Goal: Check status: Check status

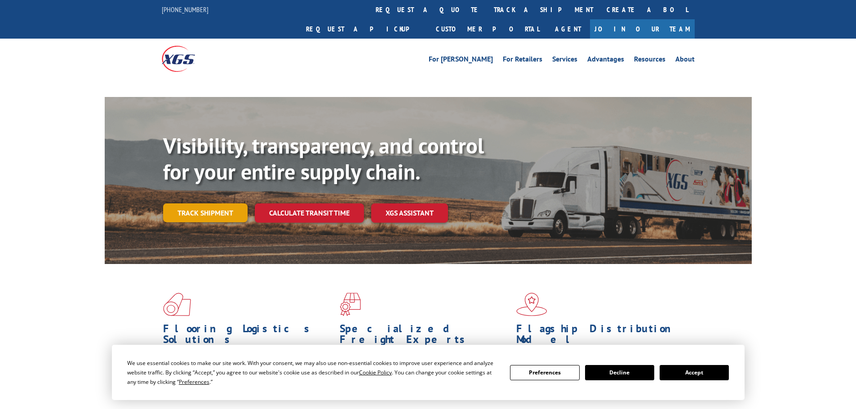
click at [201, 204] on link "Track shipment" at bounding box center [205, 213] width 84 height 19
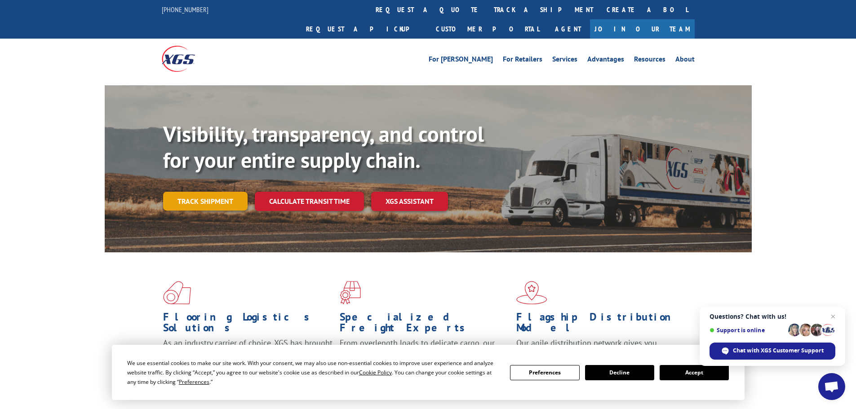
click at [207, 192] on link "Track shipment" at bounding box center [205, 201] width 84 height 19
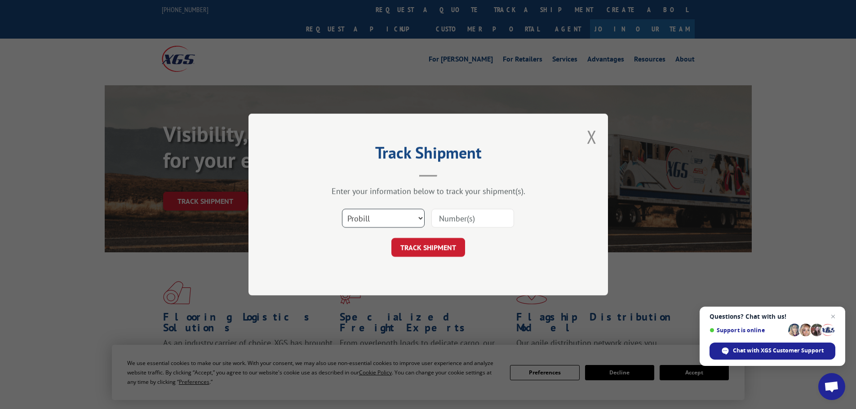
click at [394, 222] on select "Select category... Probill BOL PO" at bounding box center [383, 218] width 83 height 19
select select "po"
click at [342, 209] on select "Select category... Probill BOL PO" at bounding box center [383, 218] width 83 height 19
click at [473, 219] on input at bounding box center [472, 218] width 83 height 19
paste input "65546755"
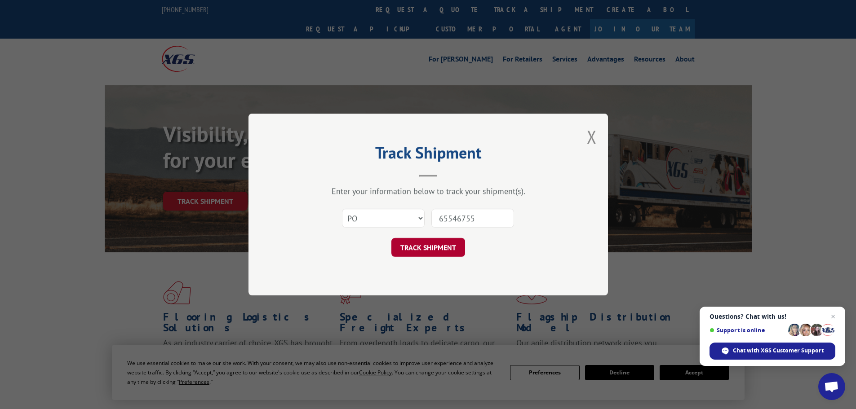
type input "65546755"
click at [444, 249] on button "TRACK SHIPMENT" at bounding box center [428, 247] width 74 height 19
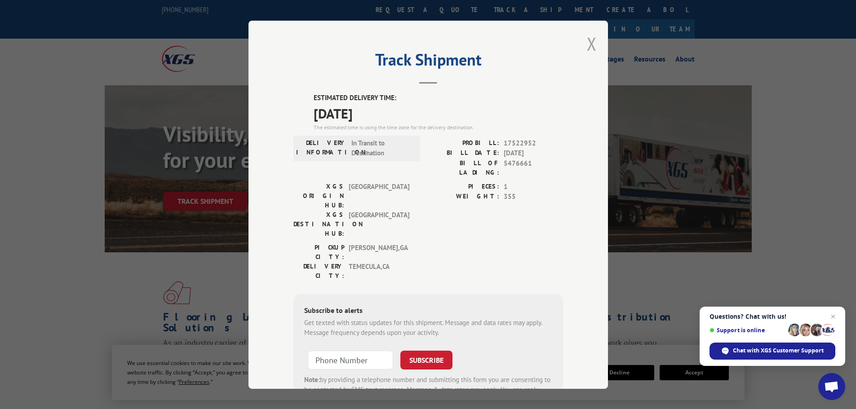
click at [591, 51] on button "Close modal" at bounding box center [592, 44] width 10 height 24
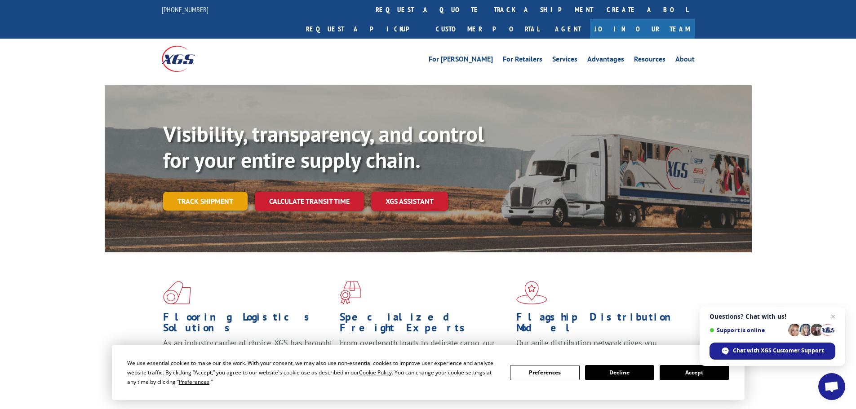
click at [225, 192] on link "Track shipment" at bounding box center [205, 201] width 84 height 19
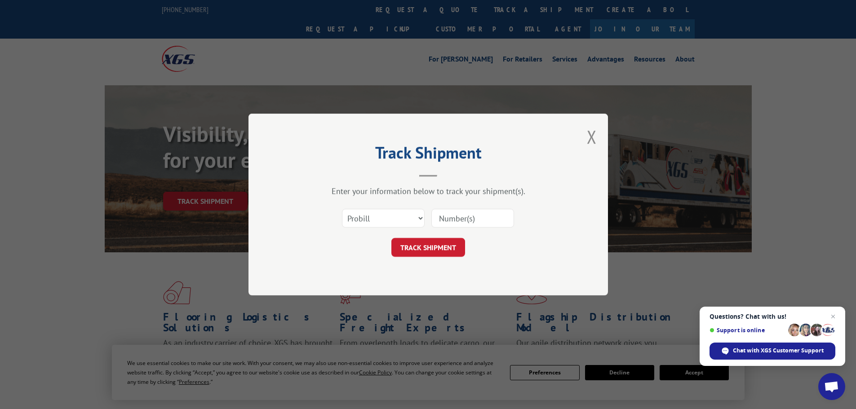
click at [452, 214] on input at bounding box center [472, 218] width 83 height 19
paste input "445240506990"
type input "445240506990"
click at [432, 253] on button "TRACK SHIPMENT" at bounding box center [428, 247] width 74 height 19
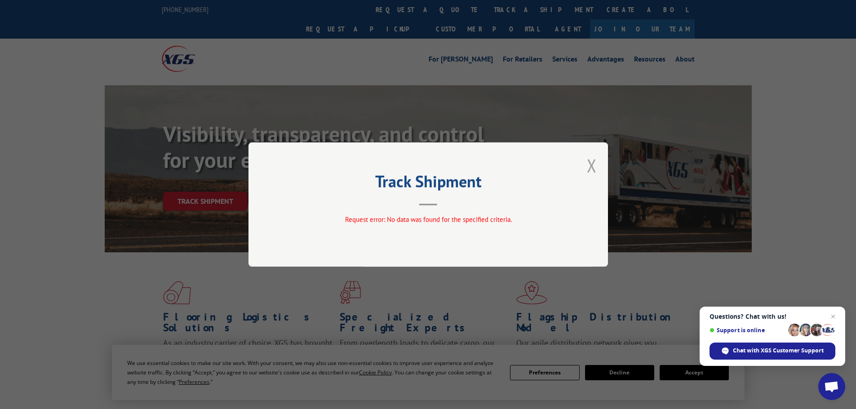
click at [593, 160] on button "Close modal" at bounding box center [592, 166] width 10 height 24
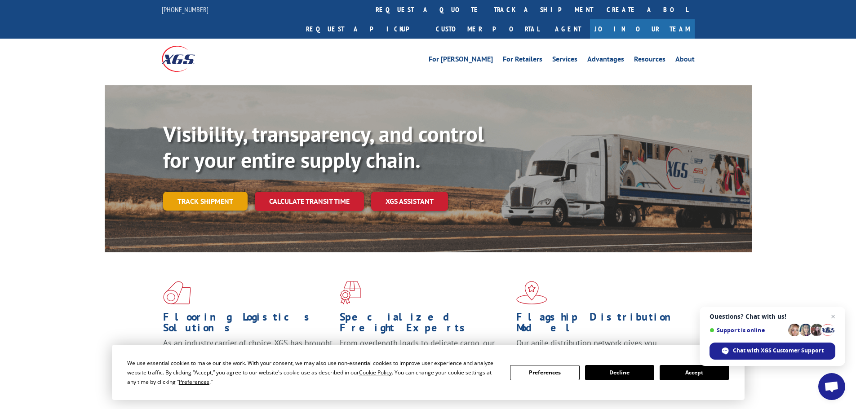
click at [206, 192] on link "Track shipment" at bounding box center [205, 201] width 84 height 19
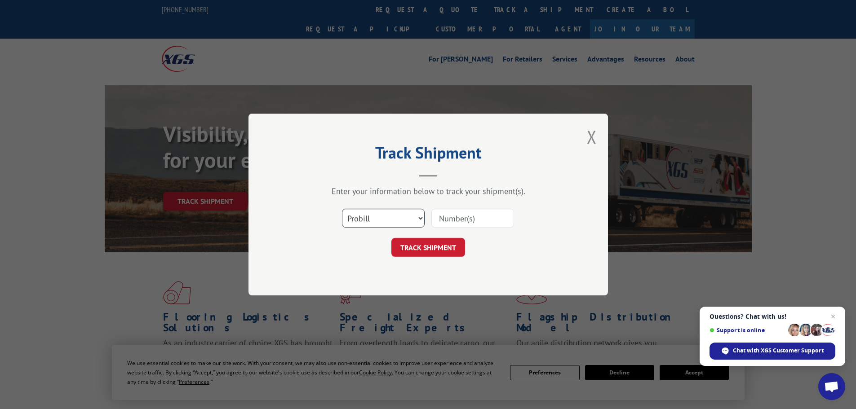
click at [387, 213] on select "Select category... Probill BOL PO" at bounding box center [383, 218] width 83 height 19
select select "po"
click at [342, 209] on select "Select category... Probill BOL PO" at bounding box center [383, 218] width 83 height 19
click at [459, 217] on input at bounding box center [472, 218] width 83 height 19
paste input "445240506990"
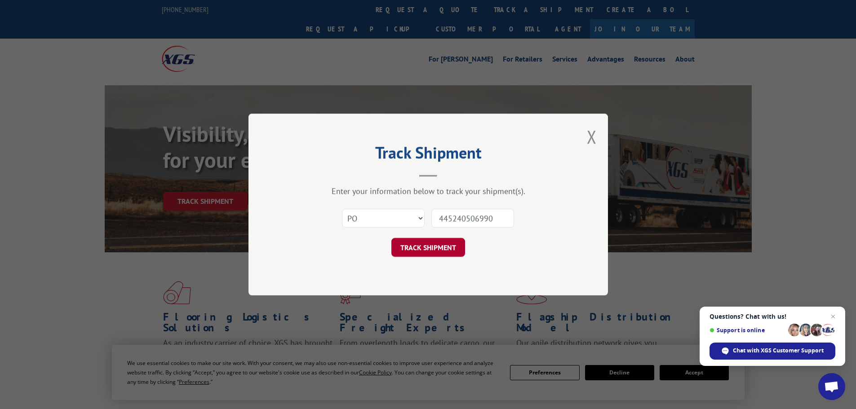
type input "445240506990"
click at [418, 245] on button "TRACK SHIPMENT" at bounding box center [428, 247] width 74 height 19
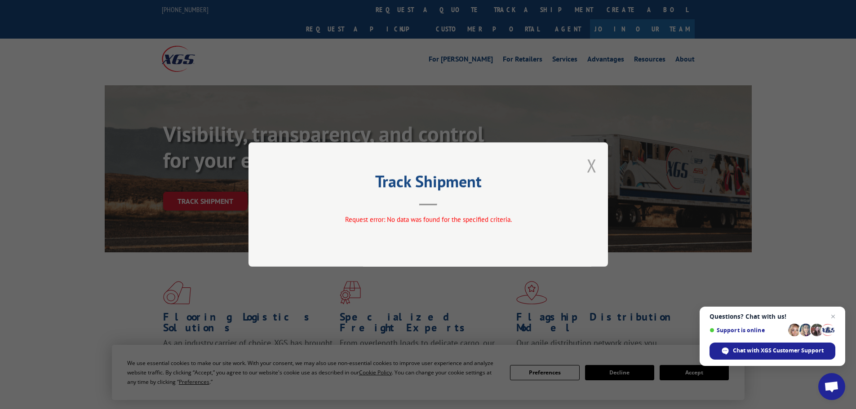
click at [592, 160] on button "Close modal" at bounding box center [592, 166] width 10 height 24
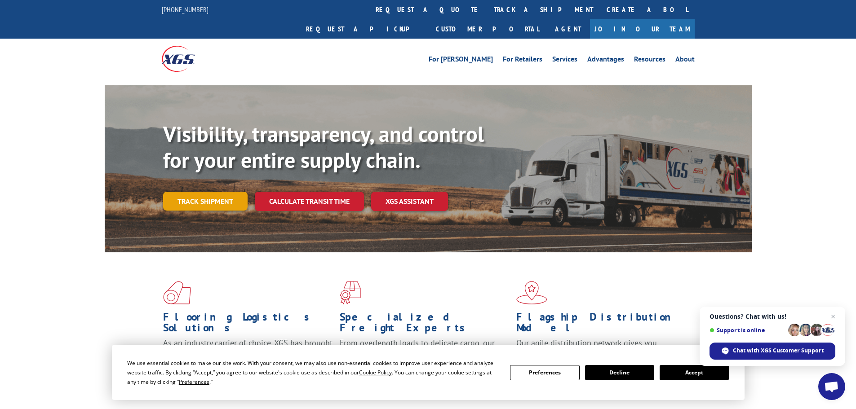
click at [211, 192] on link "Track shipment" at bounding box center [205, 201] width 84 height 19
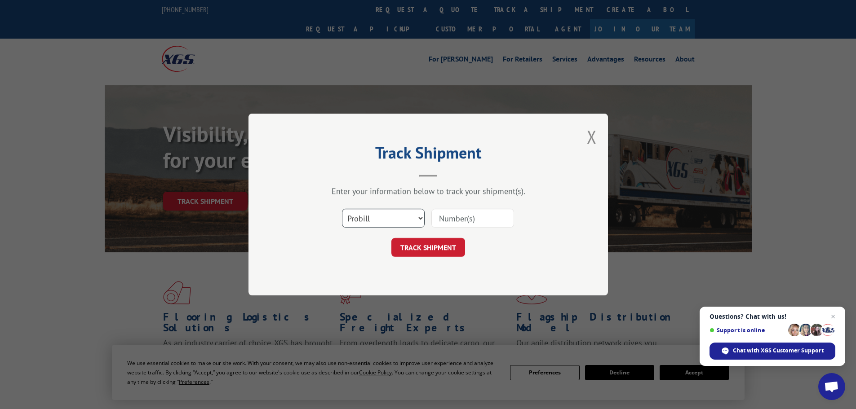
click at [391, 220] on select "Select category... Probill BOL PO" at bounding box center [383, 218] width 83 height 19
select select "bol"
click at [342, 209] on select "Select category... Probill BOL PO" at bounding box center [383, 218] width 83 height 19
click at [447, 220] on input at bounding box center [472, 218] width 83 height 19
paste input "445240506990"
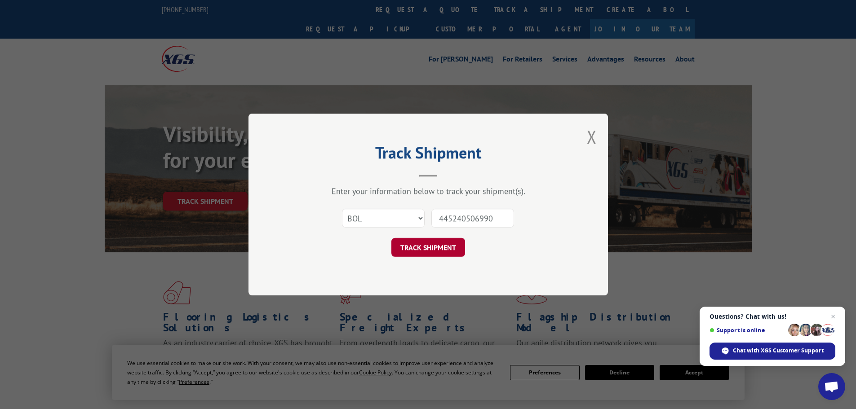
type input "445240506990"
click at [421, 247] on button "TRACK SHIPMENT" at bounding box center [428, 247] width 74 height 19
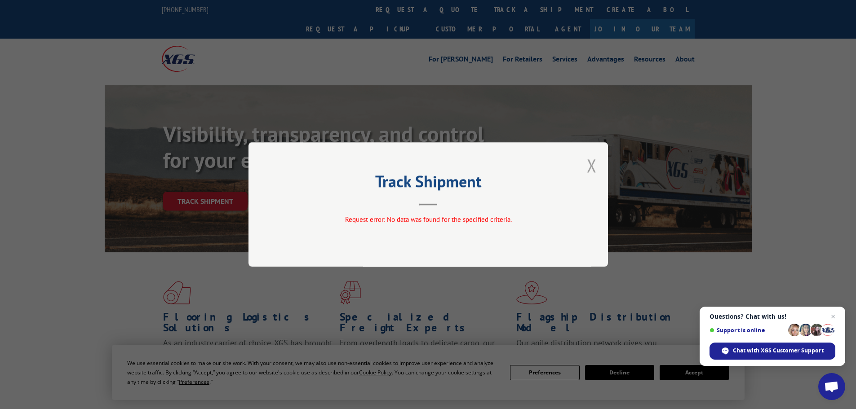
click at [589, 163] on button "Close modal" at bounding box center [592, 166] width 10 height 24
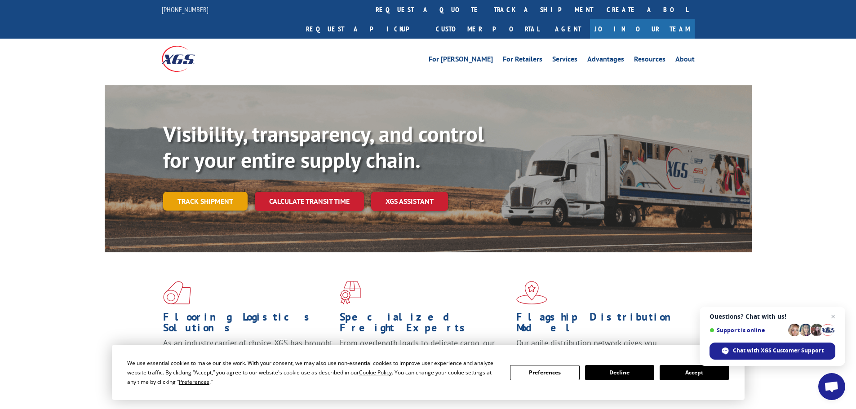
click at [207, 192] on link "Track shipment" at bounding box center [205, 201] width 84 height 19
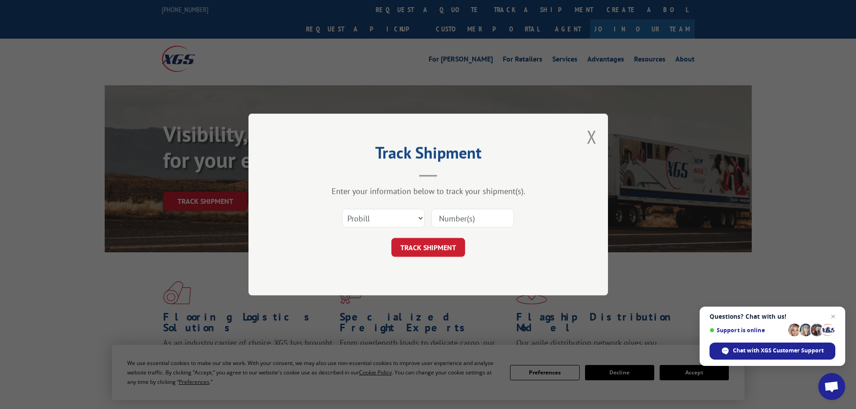
click at [473, 216] on input at bounding box center [472, 218] width 83 height 19
paste input "445240506980"
type input "445240506980"
click at [428, 241] on button "TRACK SHIPMENT" at bounding box center [428, 247] width 74 height 19
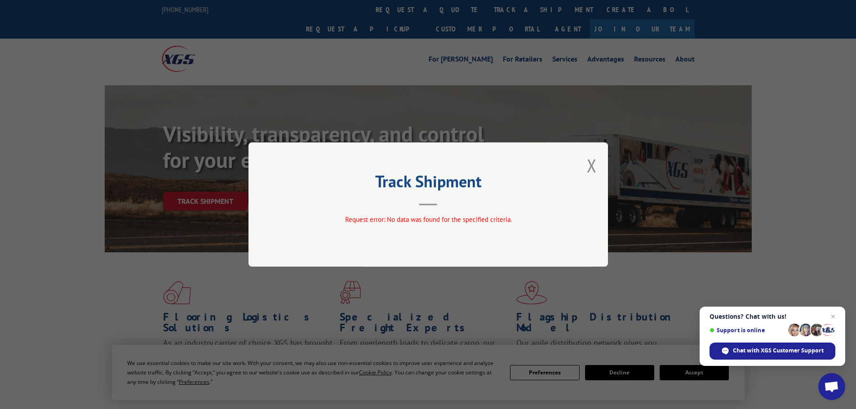
click at [587, 163] on button "Close modal" at bounding box center [592, 166] width 10 height 24
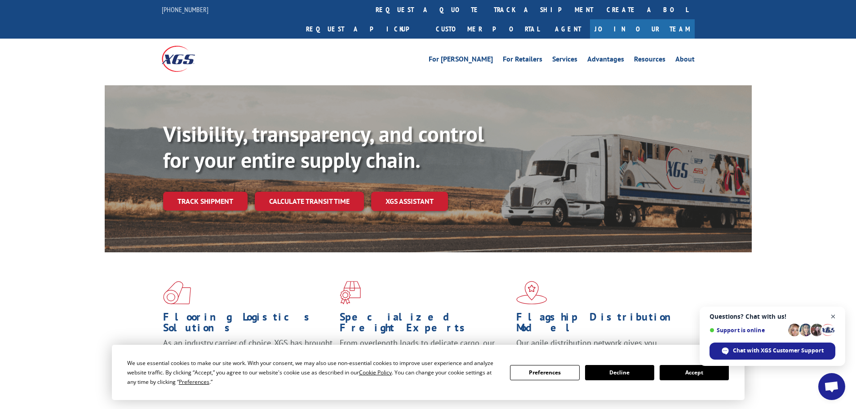
click at [838, 316] on span "Close chat" at bounding box center [833, 316] width 11 height 11
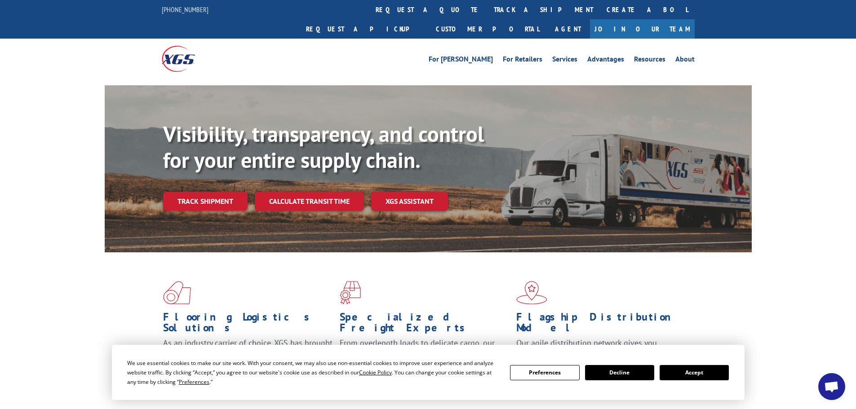
click at [698, 312] on div "Flooring Logistics Solutions As an industry carrier of choice, XGS has brought …" at bounding box center [428, 335] width 647 height 165
click at [779, 322] on div "Flooring Logistics Solutions As an industry carrier of choice, XGS has brought …" at bounding box center [428, 343] width 856 height 181
click at [187, 192] on link "Track shipment" at bounding box center [205, 201] width 84 height 19
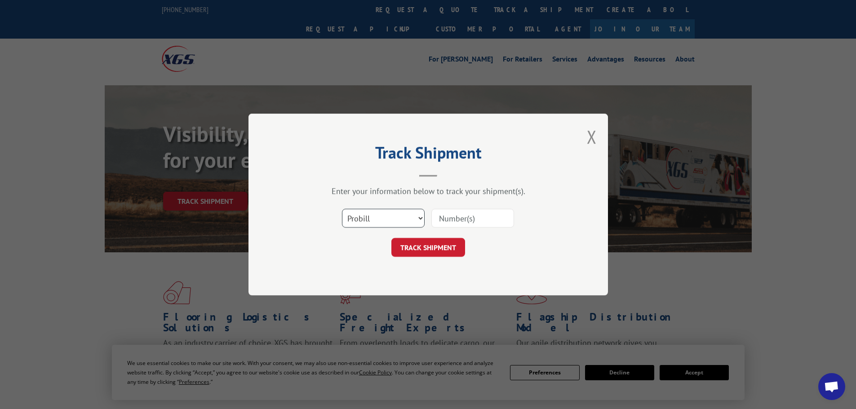
click at [382, 219] on select "Select category... Probill BOL PO" at bounding box center [383, 218] width 83 height 19
select select "bol"
click at [342, 209] on select "Select category... Probill BOL PO" at bounding box center [383, 218] width 83 height 19
click at [443, 220] on input at bounding box center [472, 218] width 83 height 19
paste input "445240506980"
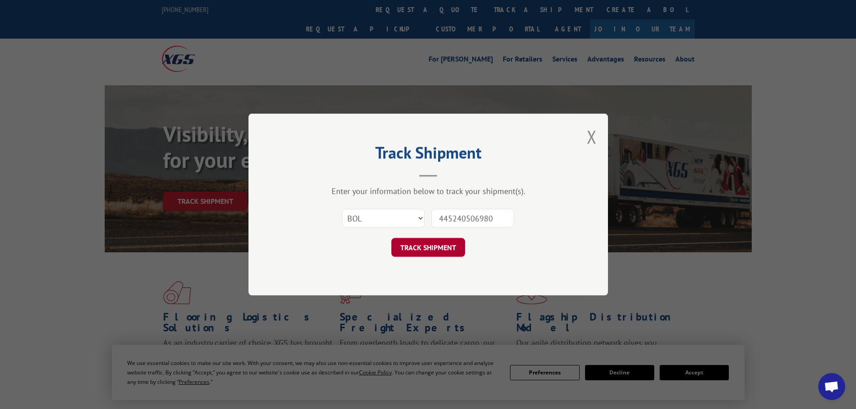
type input "445240506980"
click at [424, 245] on button "TRACK SHIPMENT" at bounding box center [428, 247] width 74 height 19
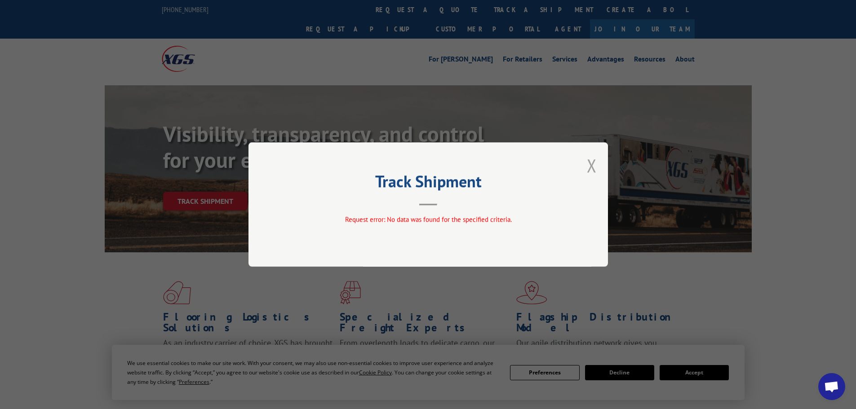
click at [589, 169] on button "Close modal" at bounding box center [592, 166] width 10 height 24
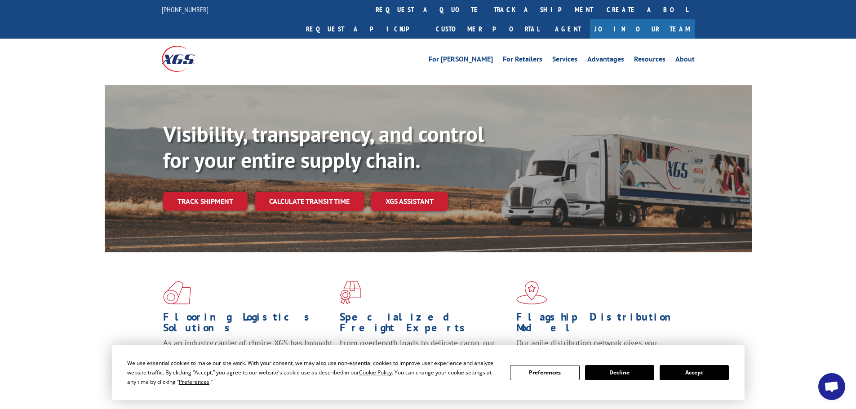
click at [646, 375] on button "Decline" at bounding box center [619, 372] width 69 height 15
